Goal: Task Accomplishment & Management: Manage account settings

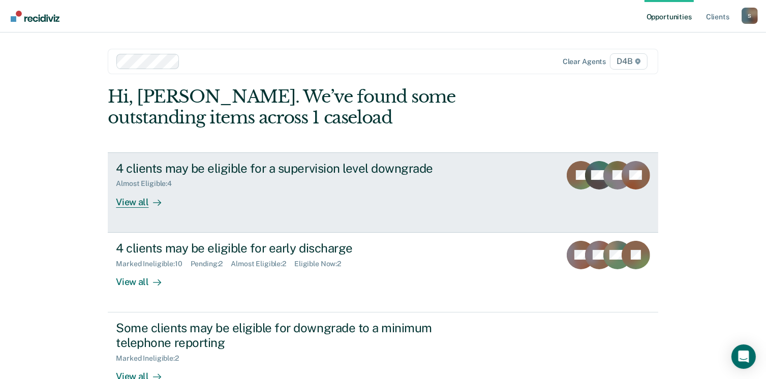
click at [132, 202] on div "View all" at bounding box center [144, 198] width 57 height 20
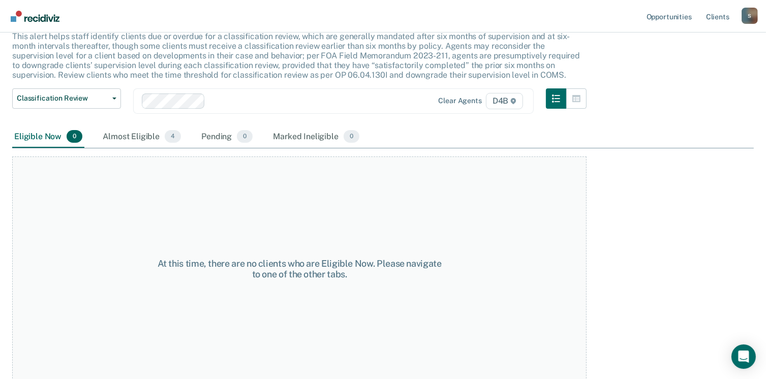
scroll to position [69, 0]
click at [133, 137] on div "Almost Eligible 4" at bounding box center [142, 136] width 82 height 22
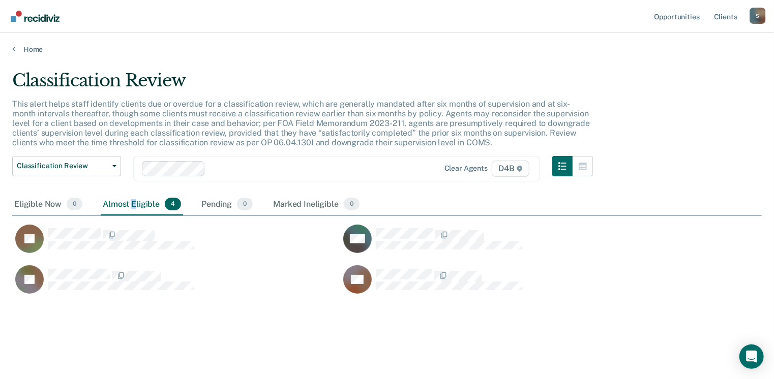
scroll to position [225, 742]
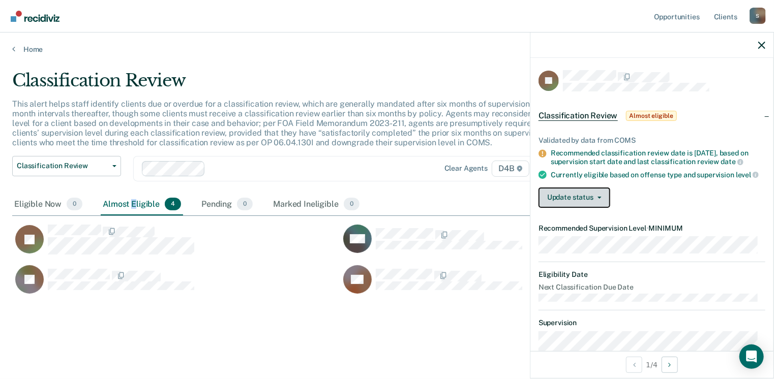
click at [578, 204] on button "Update status" at bounding box center [575, 198] width 72 height 20
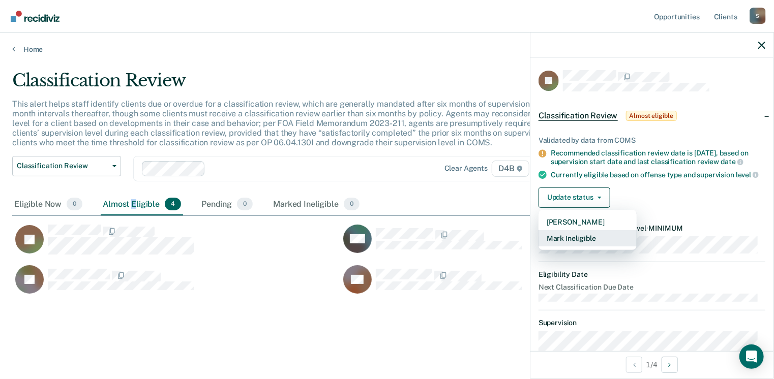
click at [570, 245] on button "Mark Ineligible" at bounding box center [588, 238] width 98 height 16
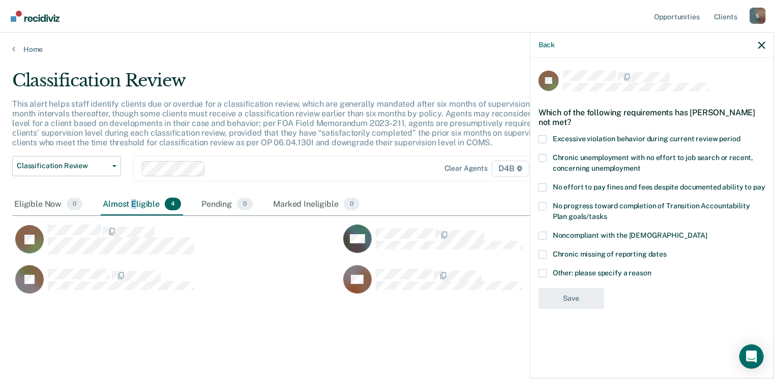
click at [547, 273] on label "Other: please specify a reason" at bounding box center [652, 275] width 227 height 11
click at [651, 270] on input "Other: please specify a reason" at bounding box center [651, 270] width 0 height 0
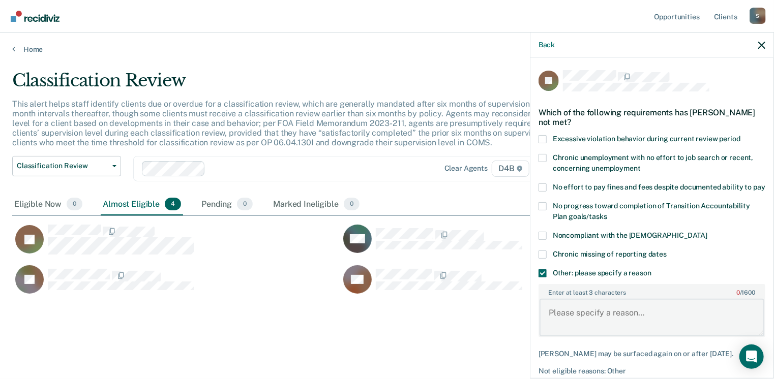
drag, startPoint x: 568, startPoint y: 327, endPoint x: 574, endPoint y: 332, distance: 7.9
click at [568, 328] on textarea "Enter at least 3 characters 0 / 1600" at bounding box center [652, 318] width 225 height 38
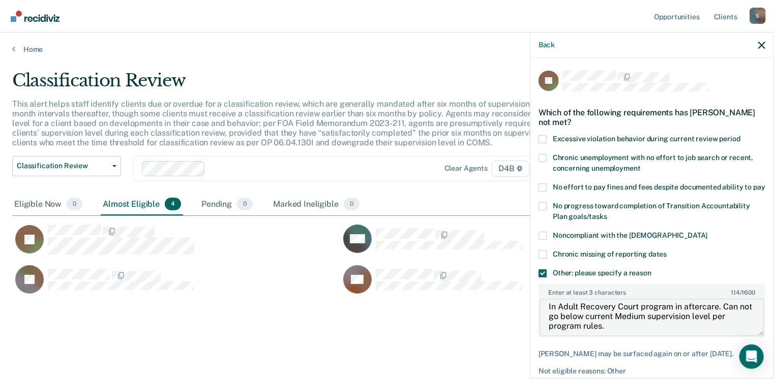
scroll to position [0, 0]
drag, startPoint x: 614, startPoint y: 340, endPoint x: 537, endPoint y: 312, distance: 81.7
click at [537, 312] on div "JS Which of the following requirements has [PERSON_NAME] not met? Excessive vio…" at bounding box center [651, 217] width 243 height 319
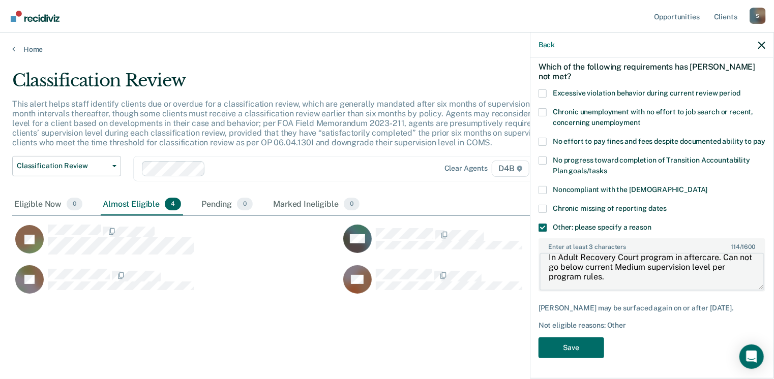
scroll to position [54, 0]
type textarea "In Adult Recovery Court program in aftercare. Can not go below current Medium s…"
click at [561, 354] on button "Save" at bounding box center [572, 348] width 66 height 21
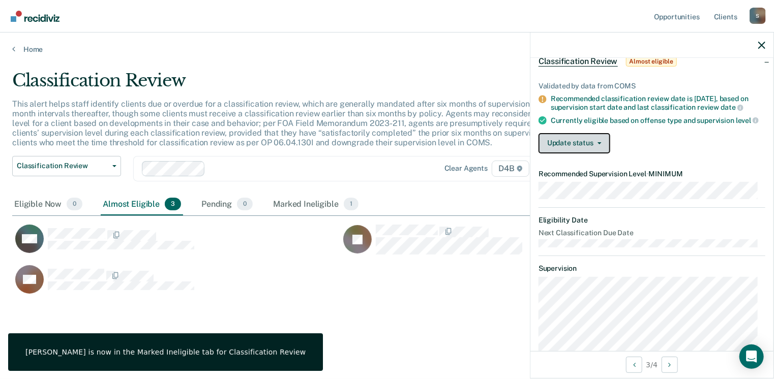
click at [583, 146] on button "Update status" at bounding box center [575, 143] width 72 height 20
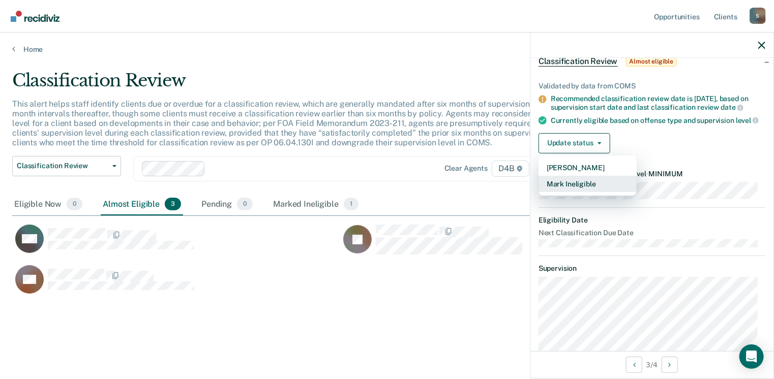
click at [584, 188] on button "Mark Ineligible" at bounding box center [588, 184] width 98 height 16
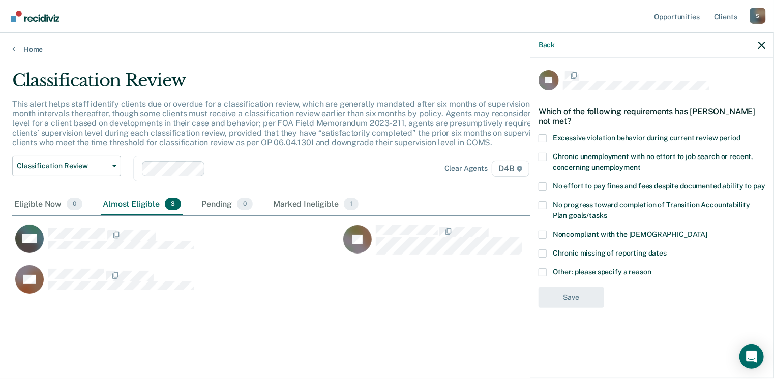
scroll to position [0, 0]
drag, startPoint x: 545, startPoint y: 275, endPoint x: 549, endPoint y: 289, distance: 14.2
click at [545, 275] on span at bounding box center [543, 274] width 8 height 8
click at [651, 270] on input "Other: please specify a reason" at bounding box center [651, 270] width 0 height 0
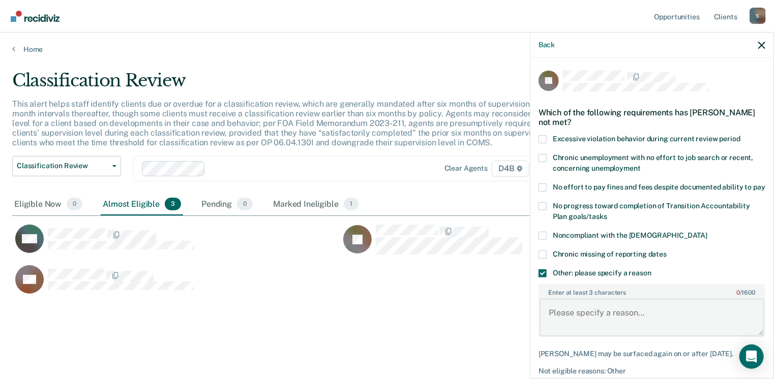
click at [560, 326] on textarea "Enter at least 3 characters 0 / 1600" at bounding box center [652, 318] width 225 height 38
paste textarea "In Adult Recovery Court program in aftercare. Can not go below current Medium s…"
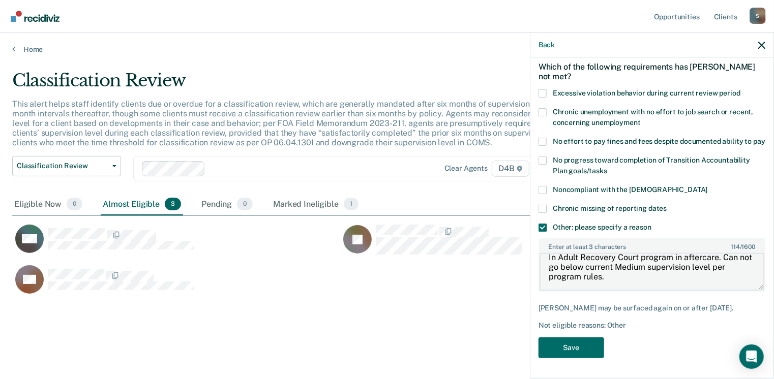
scroll to position [54, 0]
type textarea "In Adult Recovery Court program in aftercare. Can not go below current Medium s…"
click at [563, 350] on button "Save" at bounding box center [572, 348] width 66 height 21
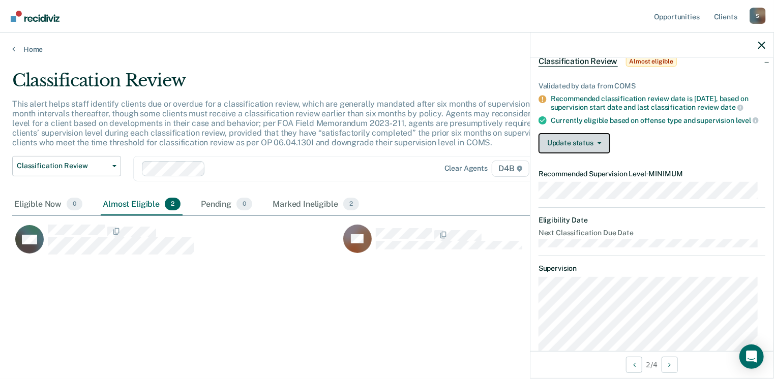
click at [570, 154] on button "Update status" at bounding box center [575, 143] width 72 height 20
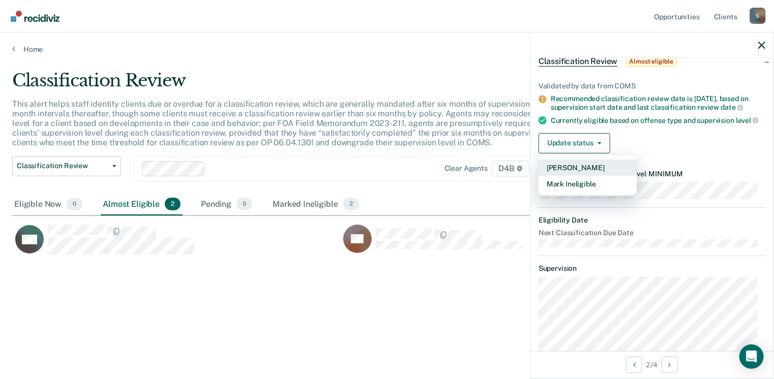
click at [575, 173] on button "[PERSON_NAME]" at bounding box center [588, 168] width 98 height 16
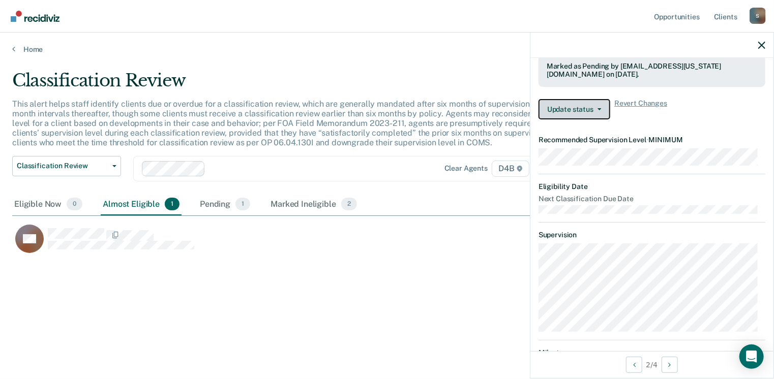
scroll to position [89, 0]
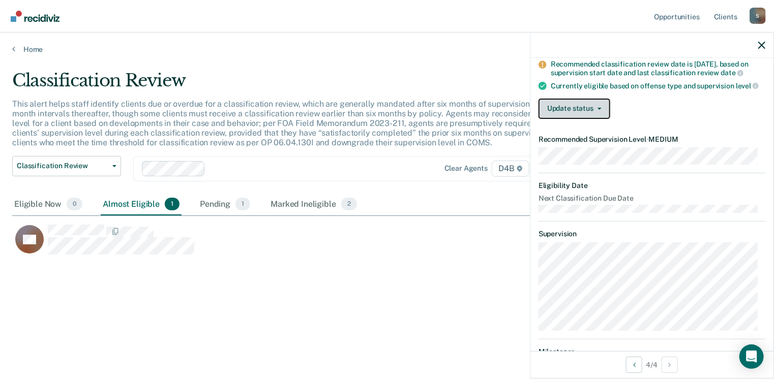
click at [585, 119] on button "Update status" at bounding box center [575, 109] width 72 height 20
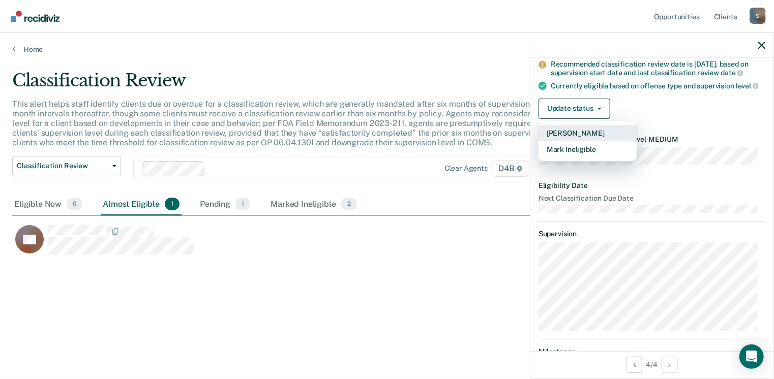
click at [587, 136] on button "[PERSON_NAME]" at bounding box center [588, 133] width 98 height 16
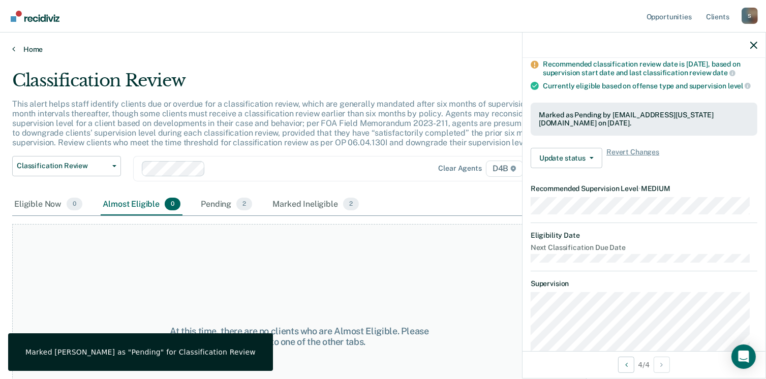
click at [16, 50] on link "Home" at bounding box center [383, 49] width 742 height 9
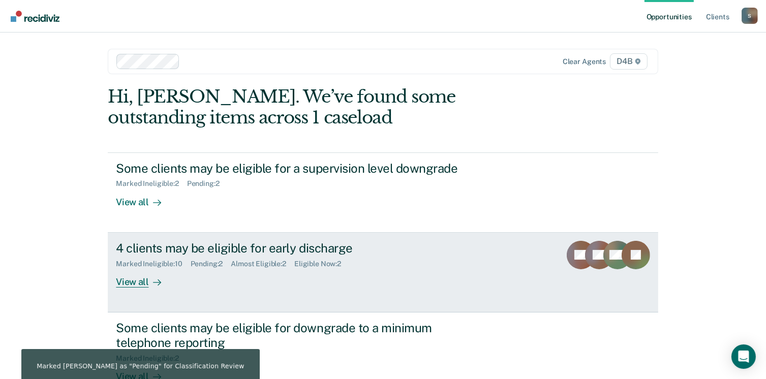
click at [125, 283] on div "View all" at bounding box center [144, 278] width 57 height 20
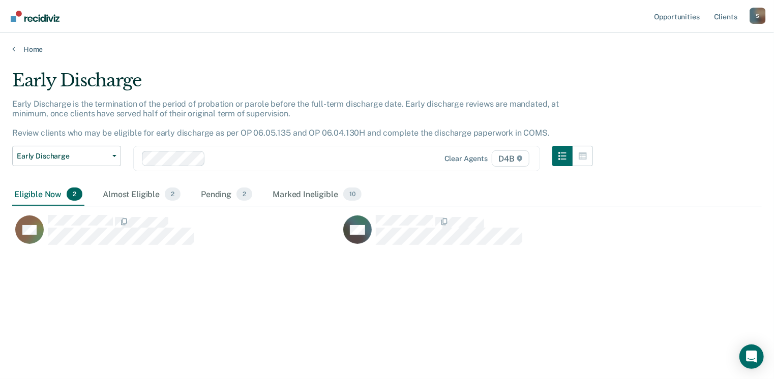
scroll to position [225, 742]
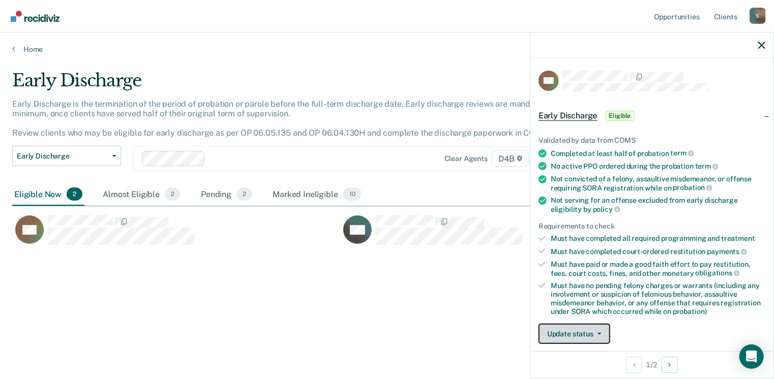
click at [582, 330] on button "Update status" at bounding box center [575, 334] width 72 height 20
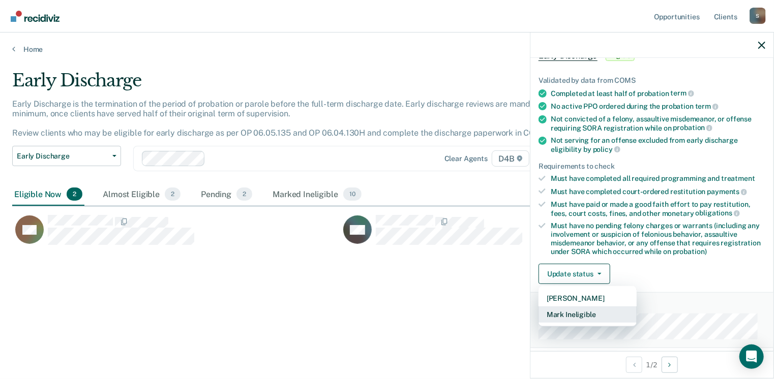
scroll to position [215, 0]
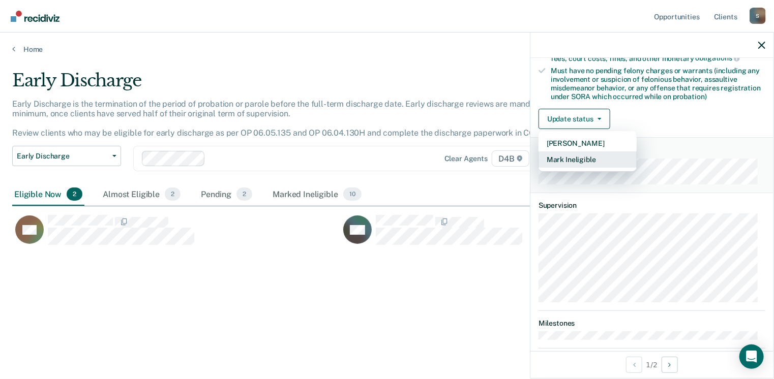
click at [580, 162] on button "Mark Ineligible" at bounding box center [588, 160] width 98 height 16
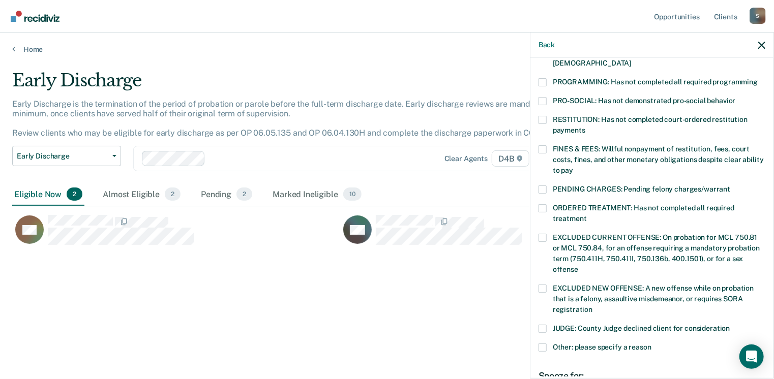
click at [545, 204] on span at bounding box center [543, 208] width 8 height 8
click at [587, 215] on input "ORDERED TREATMENT: Has not completed all required treatment" at bounding box center [587, 215] width 0 height 0
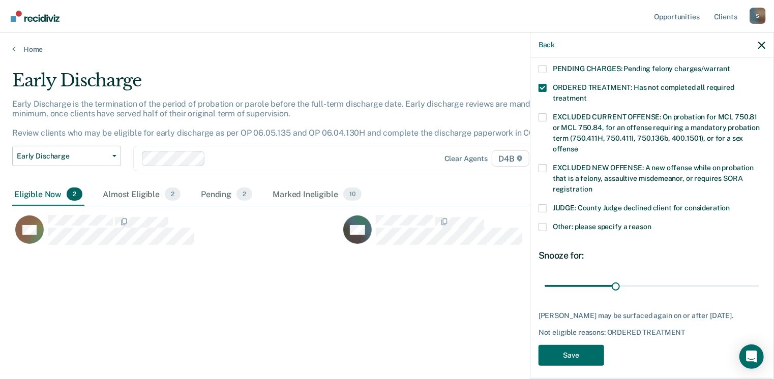
scroll to position [340, 0]
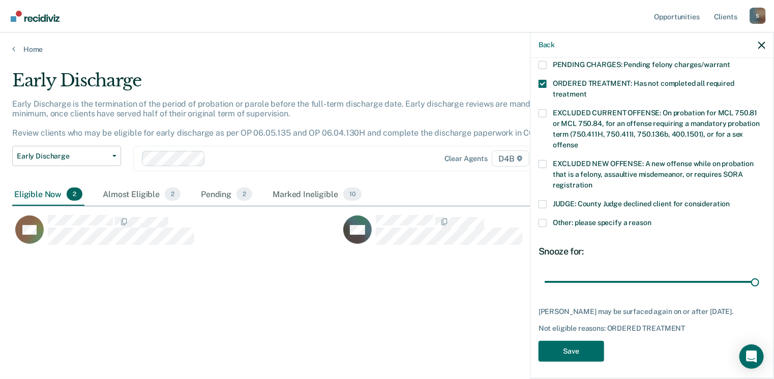
drag, startPoint x: 613, startPoint y: 272, endPoint x: 767, endPoint y: 265, distance: 154.7
type input "90"
click at [759, 274] on input "range" at bounding box center [652, 283] width 215 height 18
click at [574, 350] on button "Save" at bounding box center [572, 351] width 66 height 21
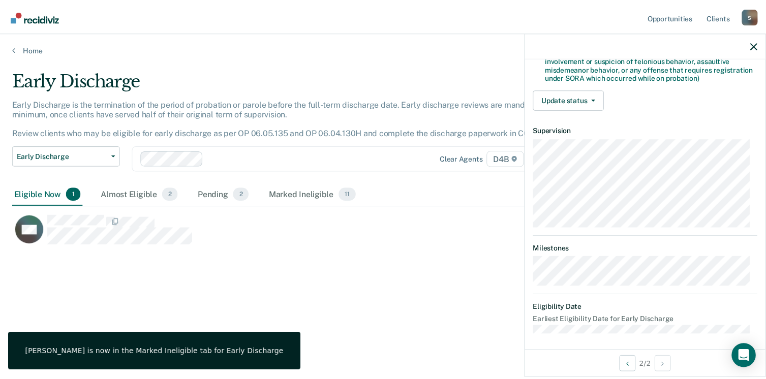
scroll to position [82, 0]
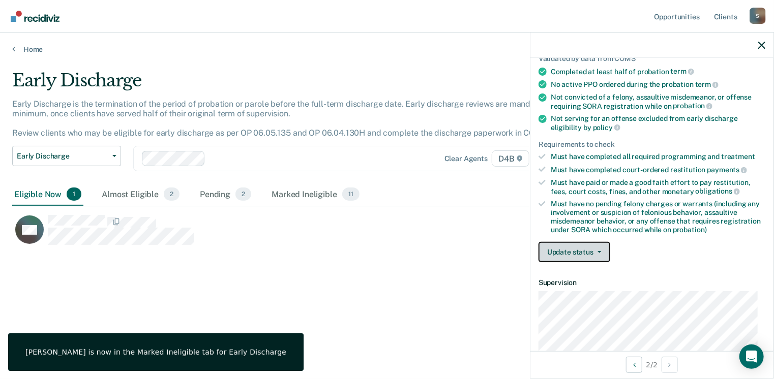
click at [571, 243] on button "Update status" at bounding box center [575, 252] width 72 height 20
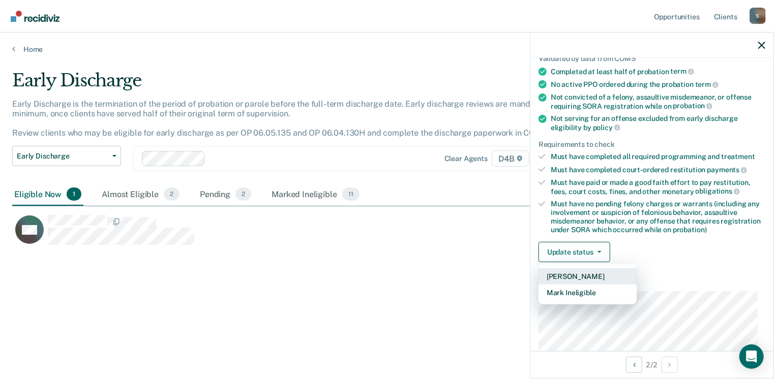
click at [577, 273] on button "[PERSON_NAME]" at bounding box center [588, 277] width 98 height 16
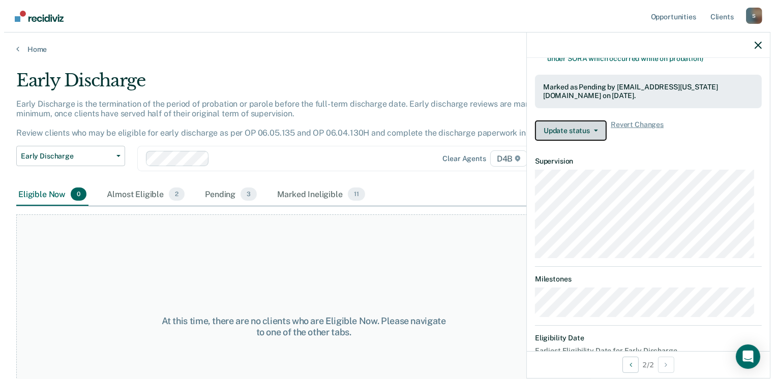
scroll to position [254, 0]
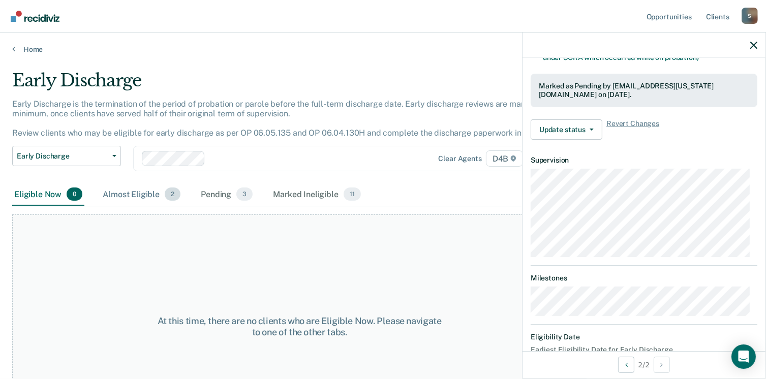
click at [145, 194] on div "Almost Eligible 2" at bounding box center [142, 195] width 82 height 22
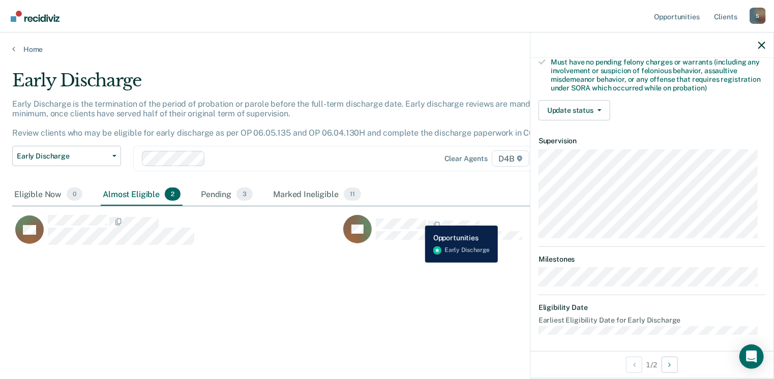
scroll to position [214, 0]
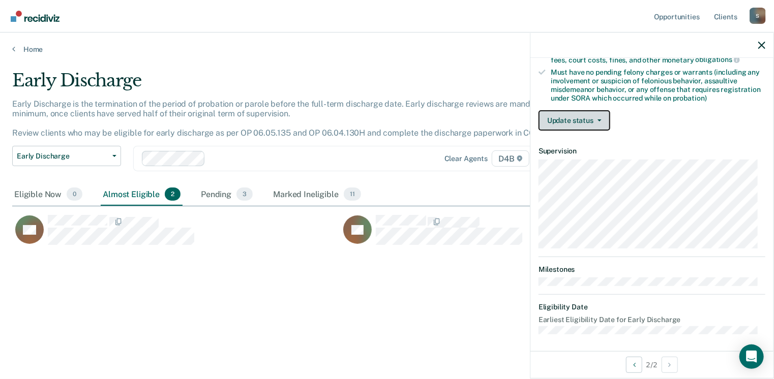
click at [588, 120] on button "Update status" at bounding box center [575, 120] width 72 height 20
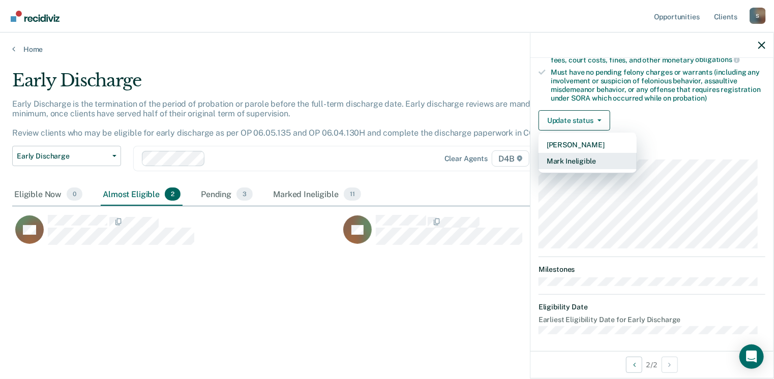
click at [586, 158] on button "Mark Ineligible" at bounding box center [588, 161] width 98 height 16
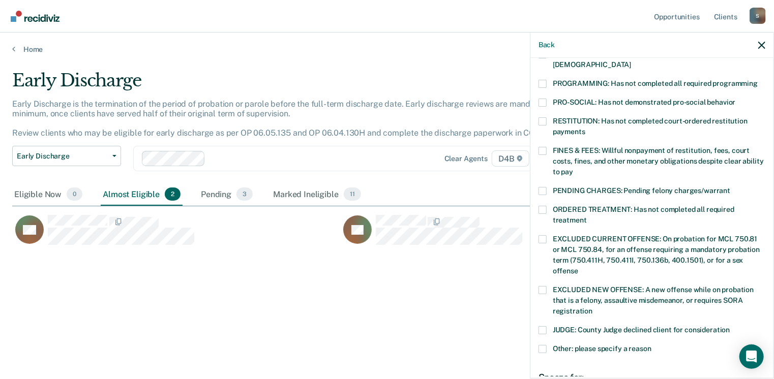
click at [543, 345] on span at bounding box center [543, 349] width 8 height 8
click at [651, 345] on input "Other: please specify a reason" at bounding box center [651, 345] width 0 height 0
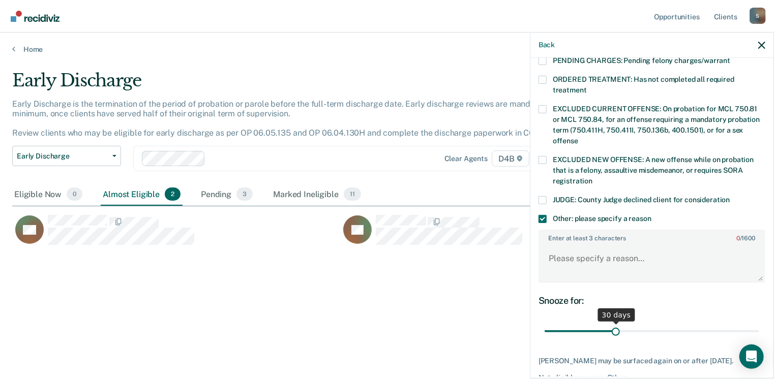
scroll to position [366, 0]
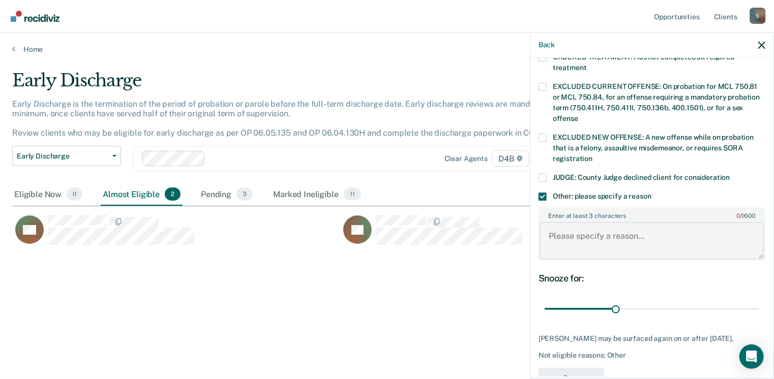
click at [572, 226] on textarea "Enter at least 3 characters 0 / 1600" at bounding box center [652, 241] width 225 height 38
paste textarea "In Adult Recovery Court program in aftercare. Can not go below current Medium s…"
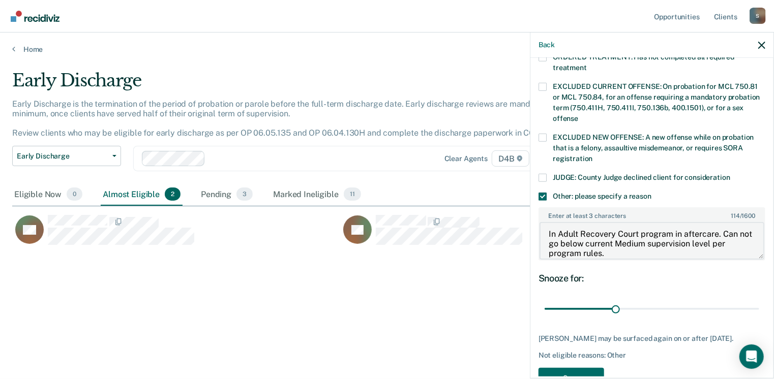
scroll to position [10, 0]
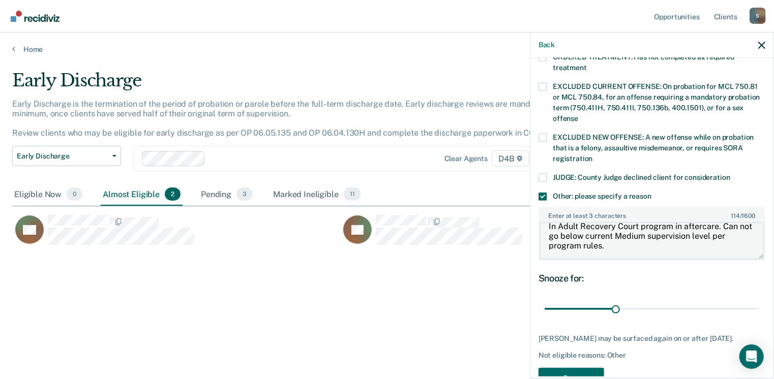
drag, startPoint x: 674, startPoint y: 222, endPoint x: 688, endPoint y: 239, distance: 21.0
click at [685, 240] on textarea "In Adult Recovery Court program in aftercare. Can not go below current Medium s…" at bounding box center [652, 241] width 225 height 38
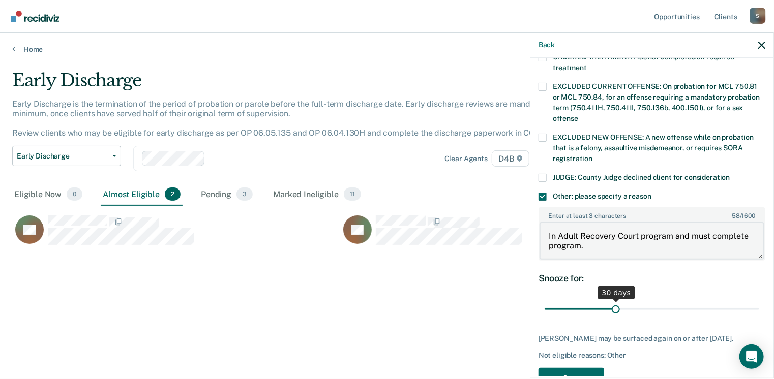
type textarea "In Adult Recovery Court program and must complete program."
drag, startPoint x: 614, startPoint y: 298, endPoint x: 750, endPoint y: 318, distance: 137.2
type input "90"
click at [759, 310] on input "range" at bounding box center [652, 310] width 215 height 18
click at [567, 368] on button "Save" at bounding box center [572, 378] width 66 height 21
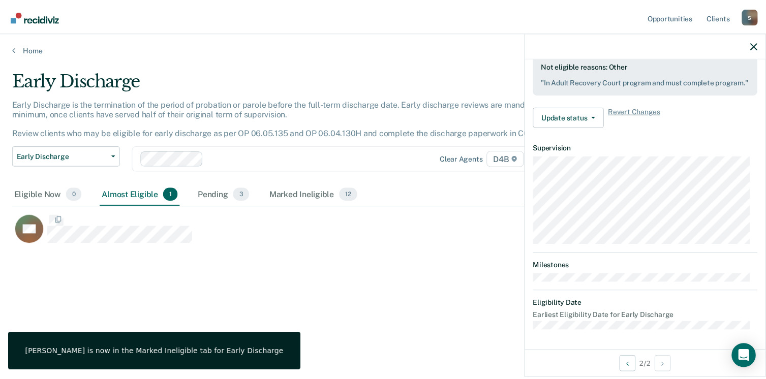
scroll to position [314, 0]
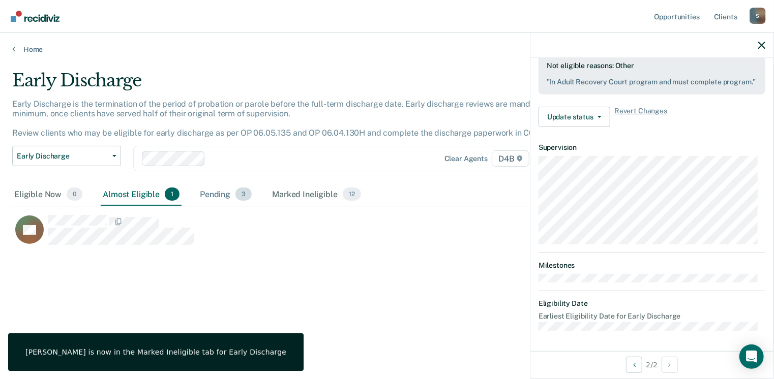
click at [210, 192] on div "Pending 3" at bounding box center [226, 195] width 56 height 22
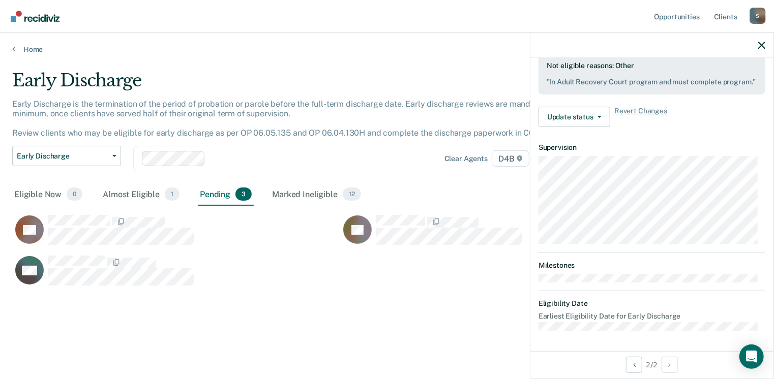
click at [28, 56] on main "Early Discharge Early Discharge is the termination of the period of probation o…" at bounding box center [387, 215] width 774 height 322
click at [31, 50] on link "Home" at bounding box center [387, 49] width 750 height 9
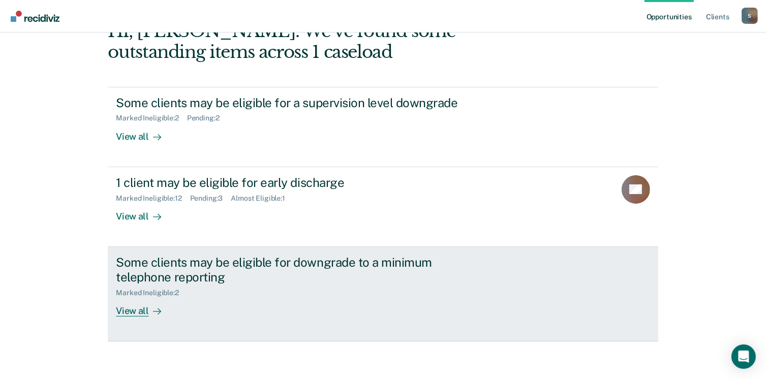
scroll to position [68, 0]
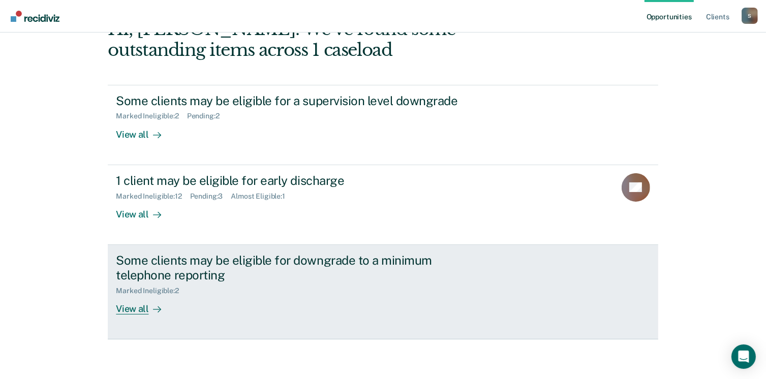
click at [129, 308] on div "View all" at bounding box center [144, 305] width 57 height 20
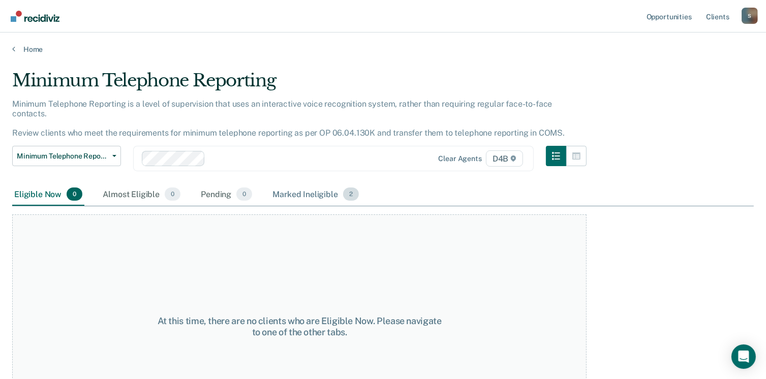
click at [309, 184] on div "Marked Ineligible 2" at bounding box center [316, 195] width 91 height 22
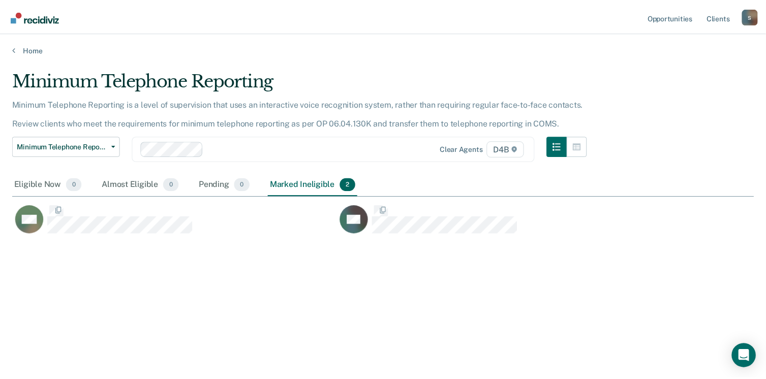
scroll to position [225, 742]
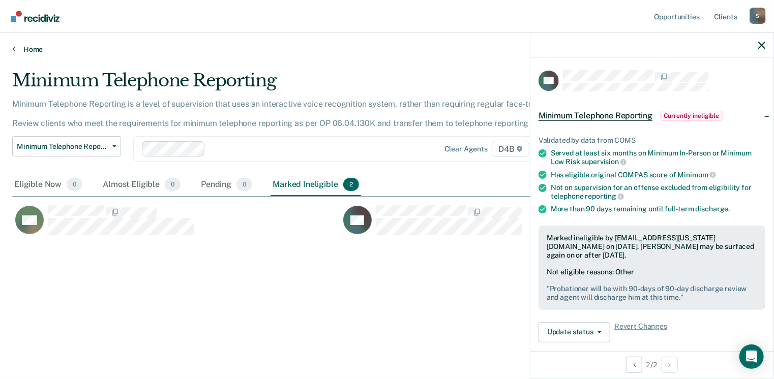
click at [23, 48] on link "Home" at bounding box center [387, 49] width 750 height 9
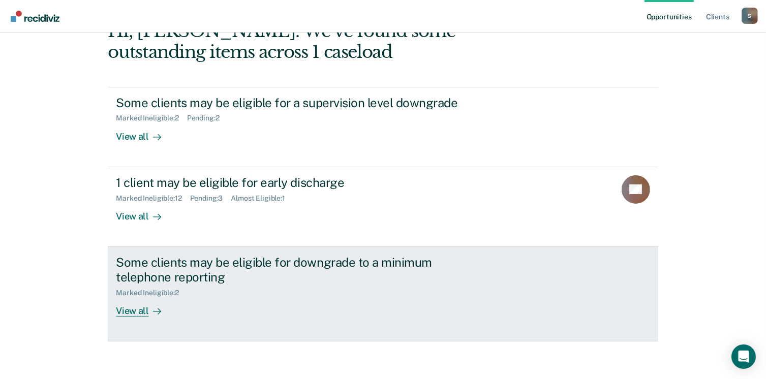
scroll to position [68, 0]
